Goal: Information Seeking & Learning: Learn about a topic

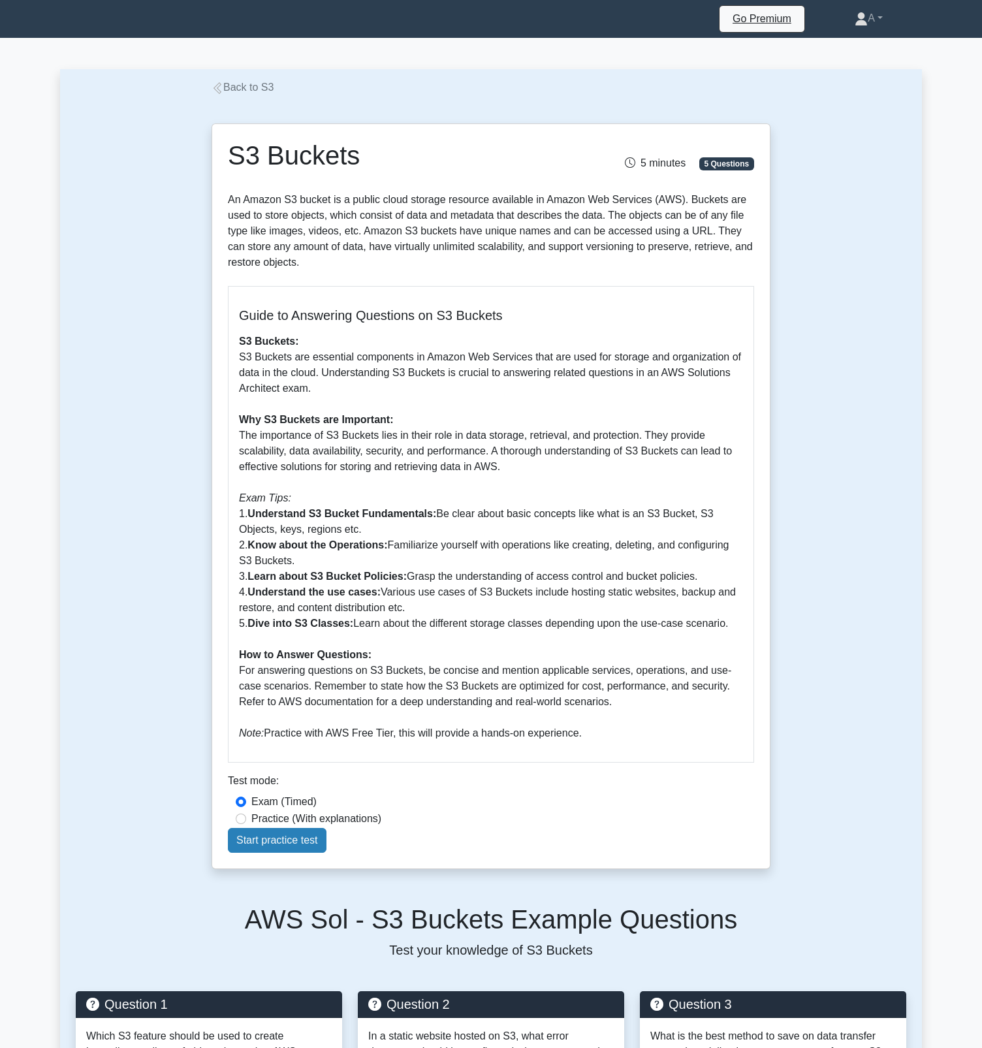
click at [326, 853] on link "Start practice test" at bounding box center [277, 840] width 99 height 25
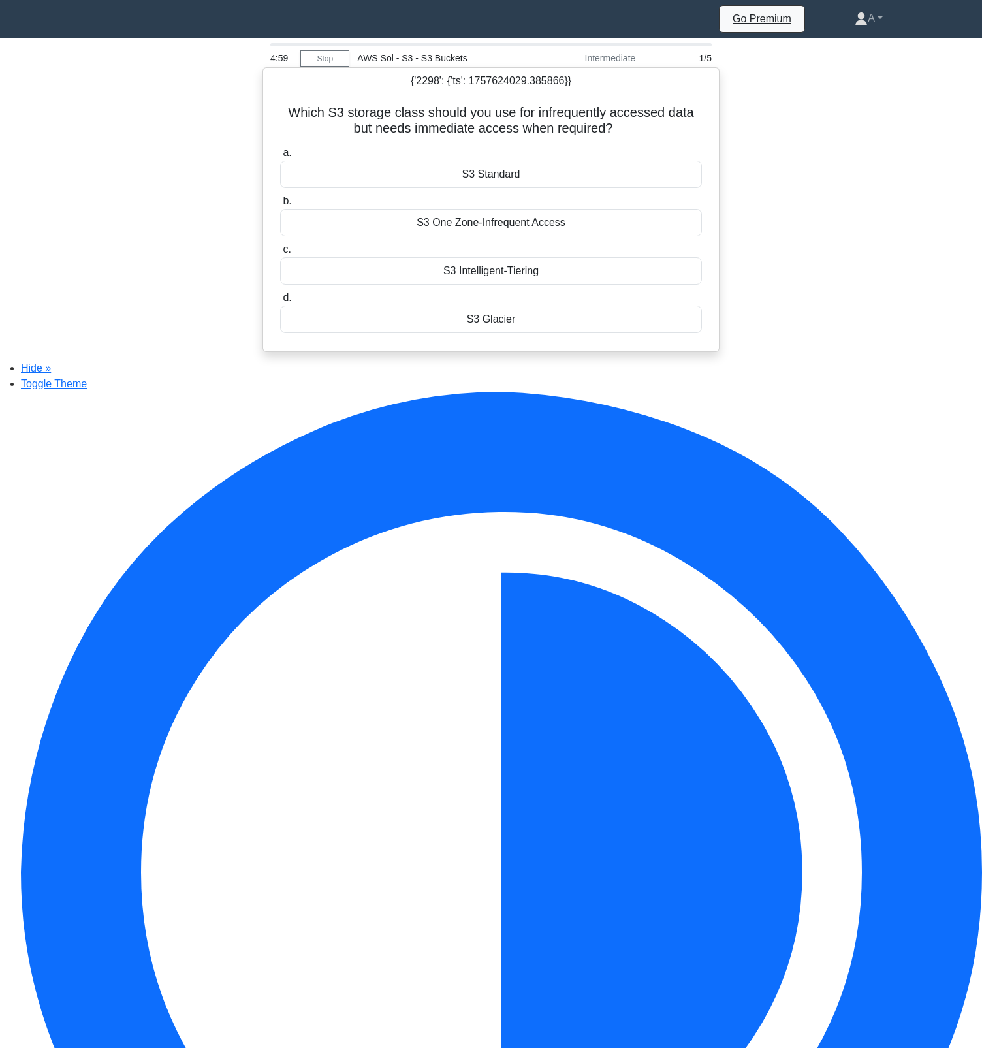
click at [517, 188] on div "S3 Standard" at bounding box center [491, 174] width 422 height 27
click at [280, 157] on input "a. S3 Standard" at bounding box center [280, 153] width 0 height 8
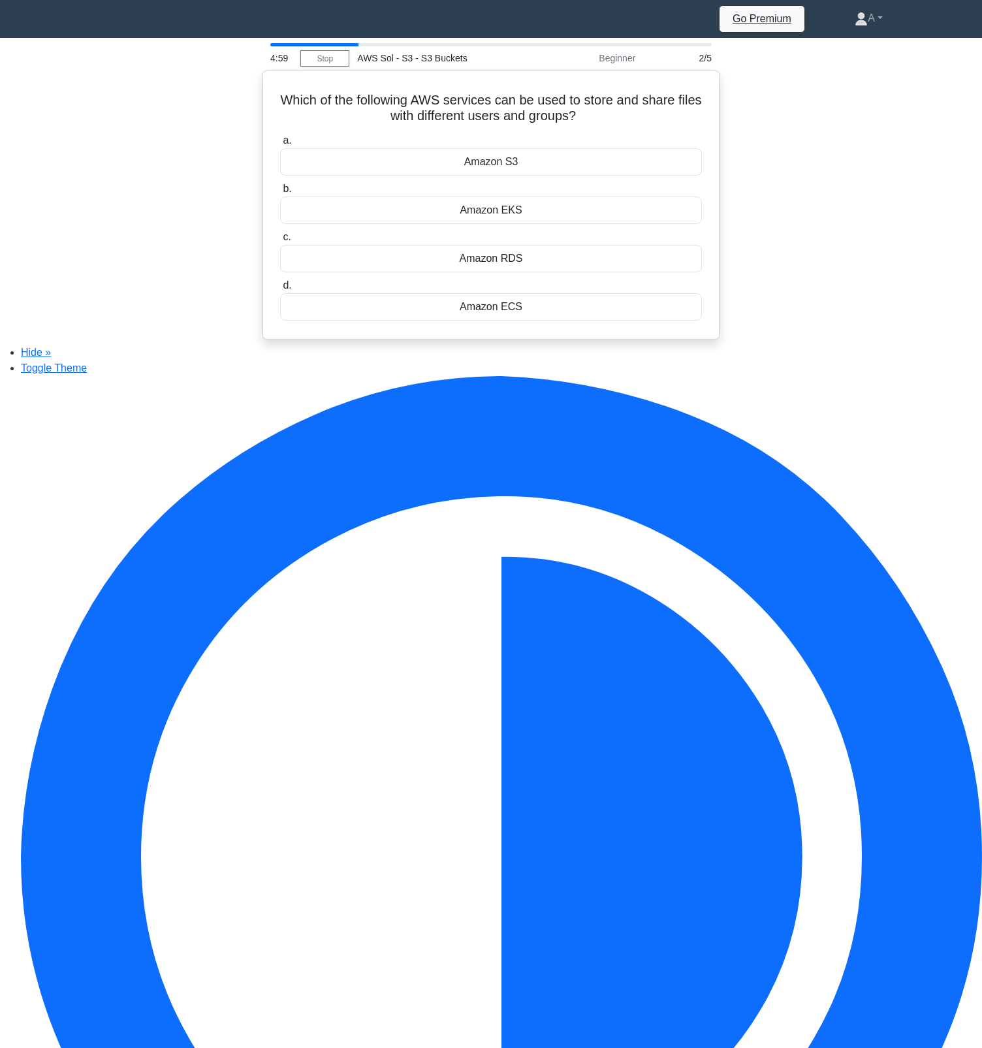
click at [517, 190] on label "b. Amazon EKS" at bounding box center [491, 202] width 422 height 43
click at [280, 190] on input "b. Amazon EKS" at bounding box center [280, 189] width 0 height 8
click at [517, 173] on div "2048" at bounding box center [491, 161] width 422 height 27
click at [280, 145] on input "a. 2048" at bounding box center [280, 140] width 0 height 8
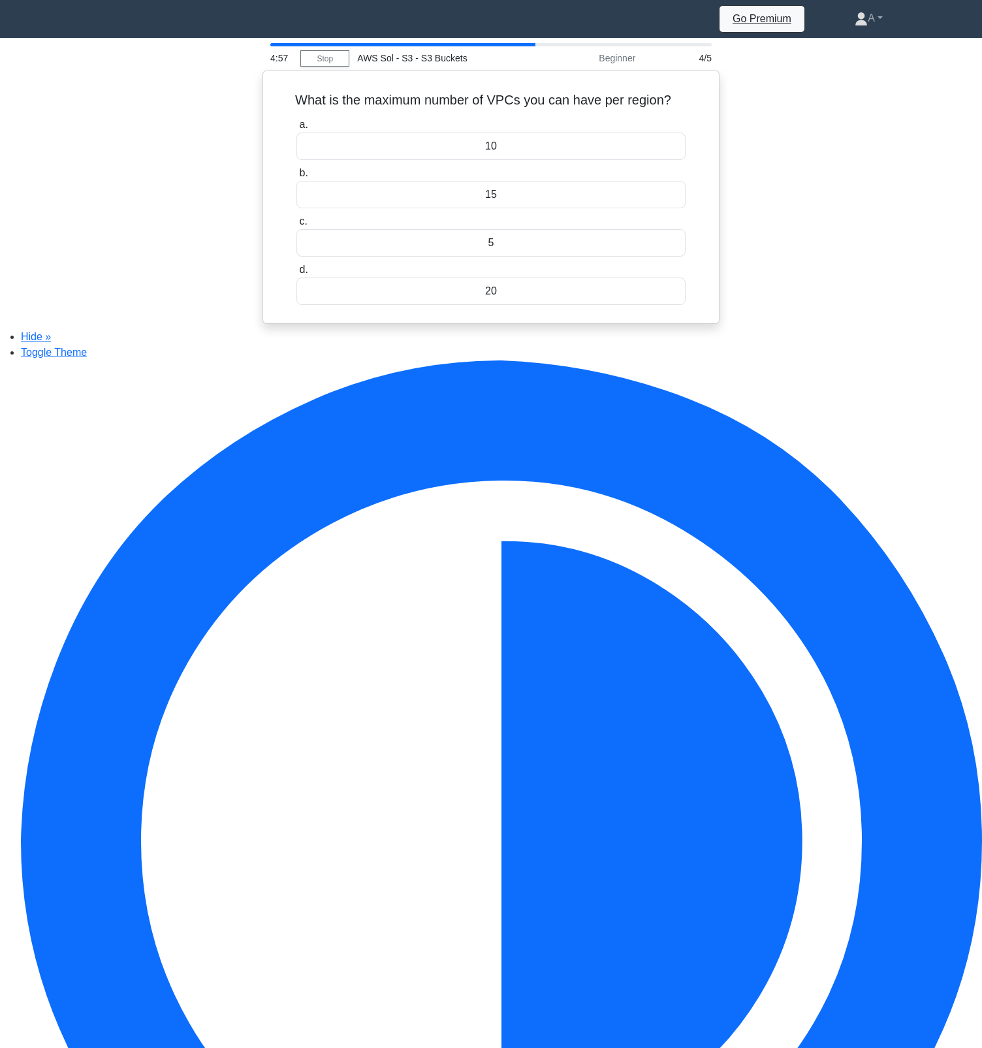
click at [517, 173] on label "b. 15" at bounding box center [490, 186] width 389 height 43
click at [296, 173] on input "b. 15" at bounding box center [296, 173] width 0 height 8
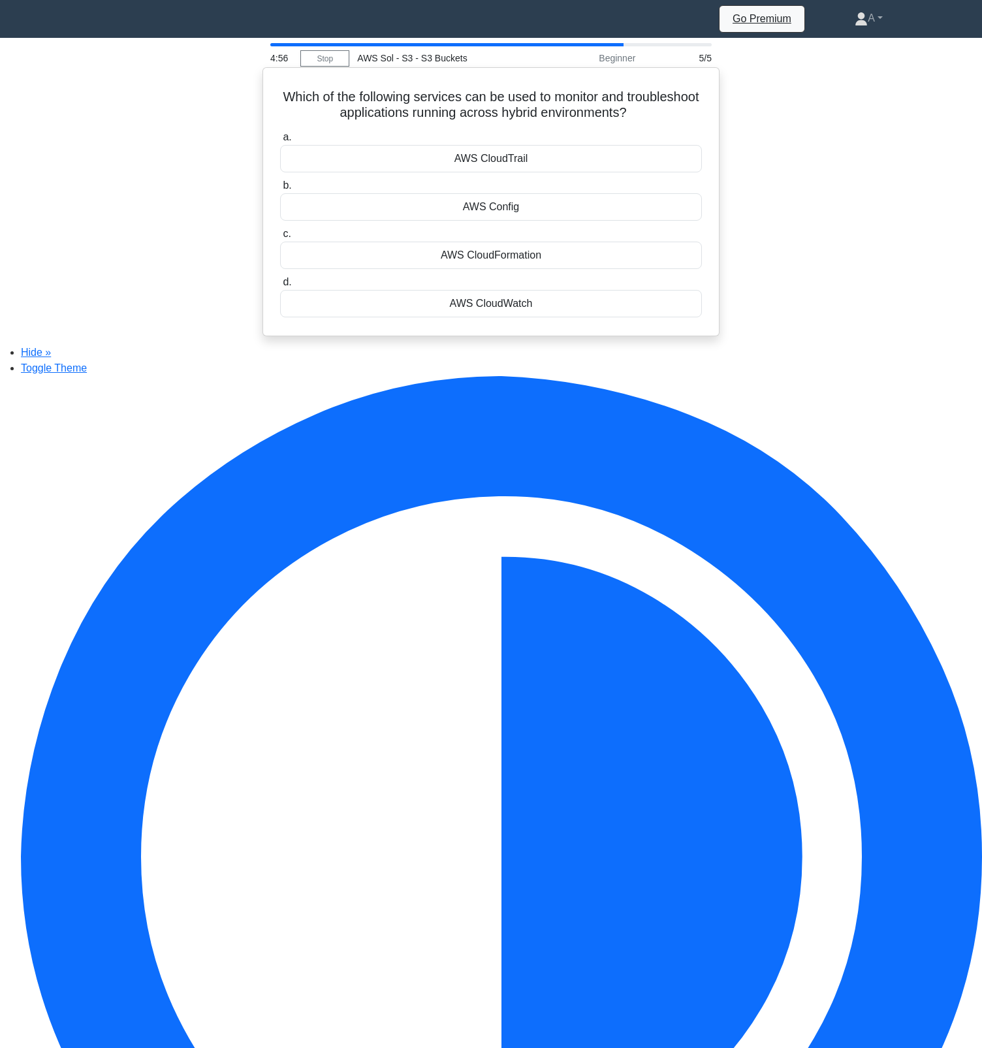
click at [517, 166] on div "AWS CloudTrail" at bounding box center [491, 158] width 422 height 27
click at [280, 142] on input "a. AWS CloudTrail" at bounding box center [280, 137] width 0 height 8
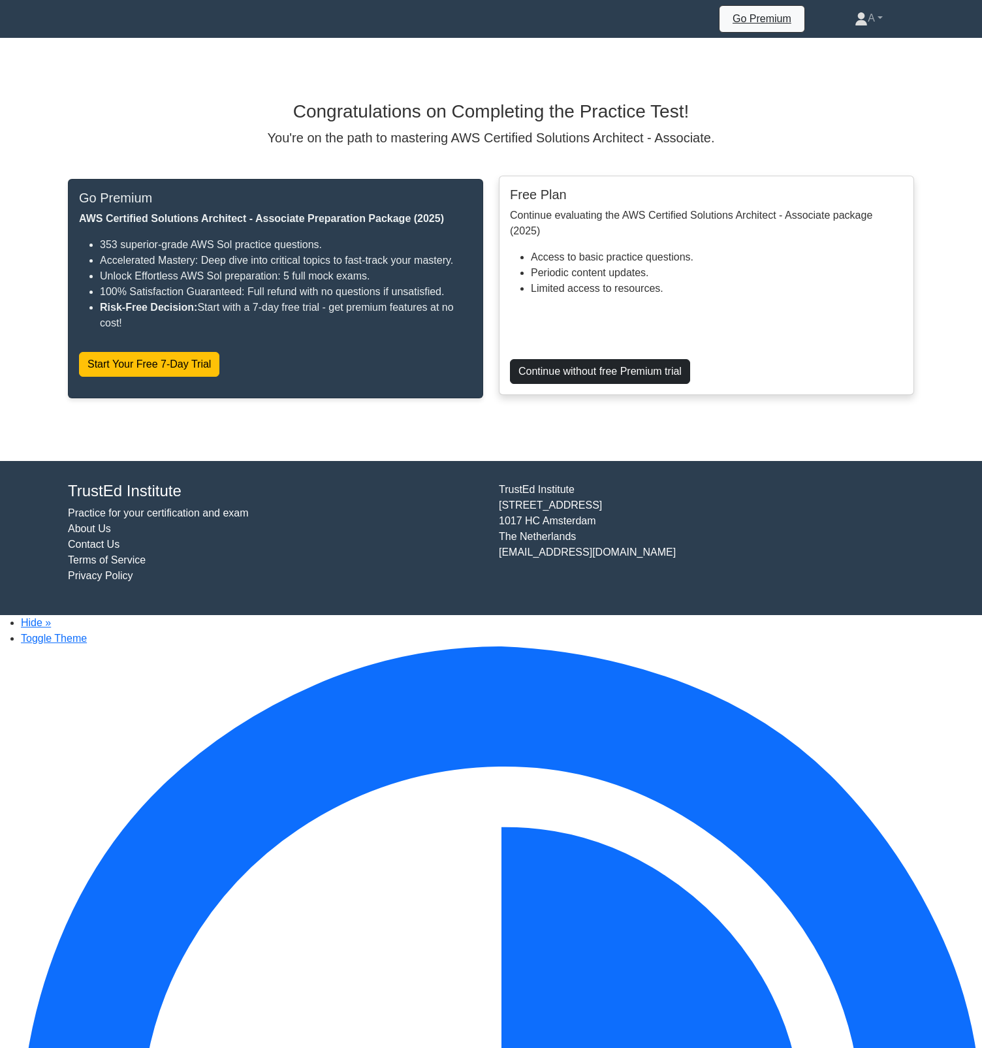
click at [595, 384] on link "Continue without free Premium trial" at bounding box center [600, 371] width 180 height 25
